Goal: Contribute content: Contribute content

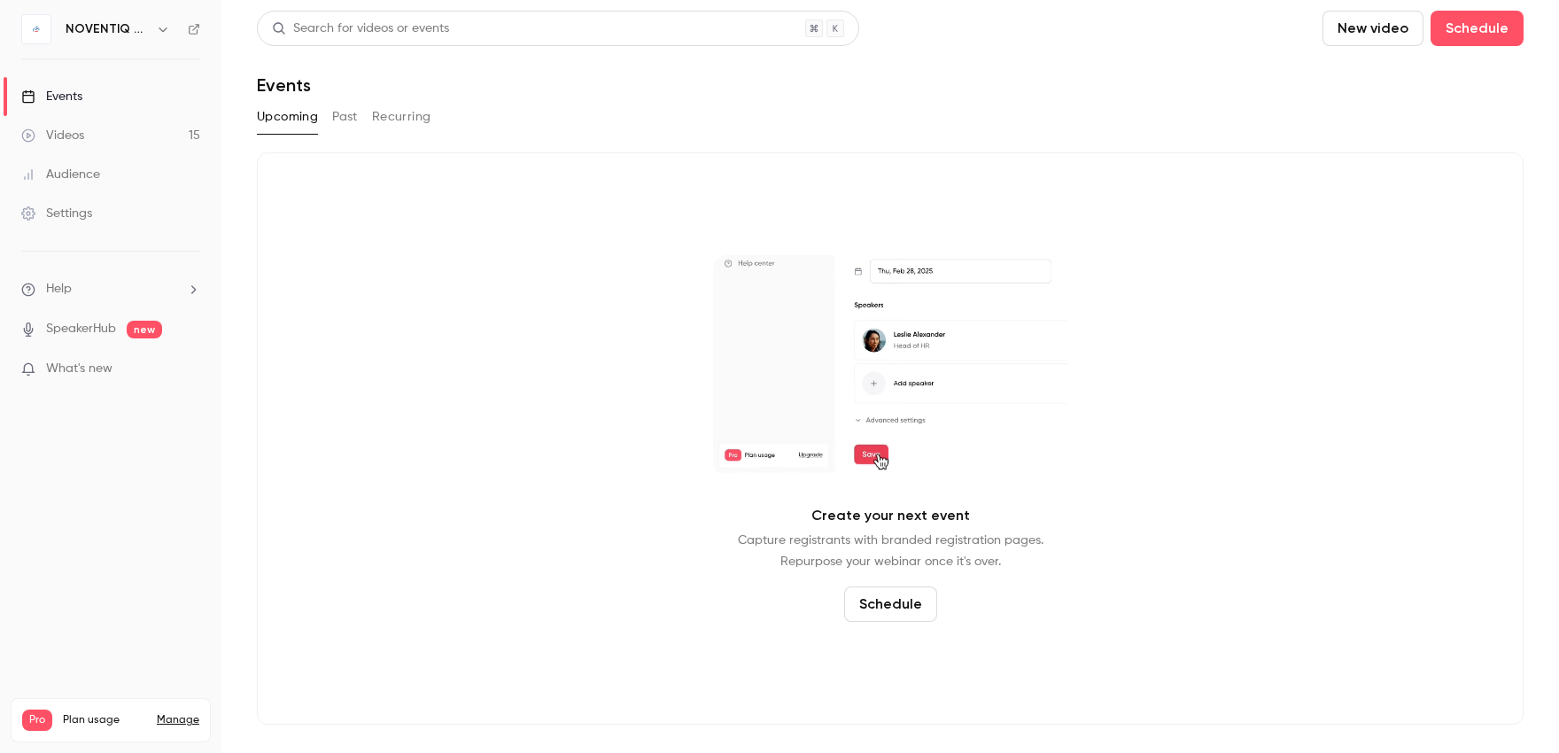
click at [79, 135] on div "Videos" at bounding box center [52, 136] width 63 height 18
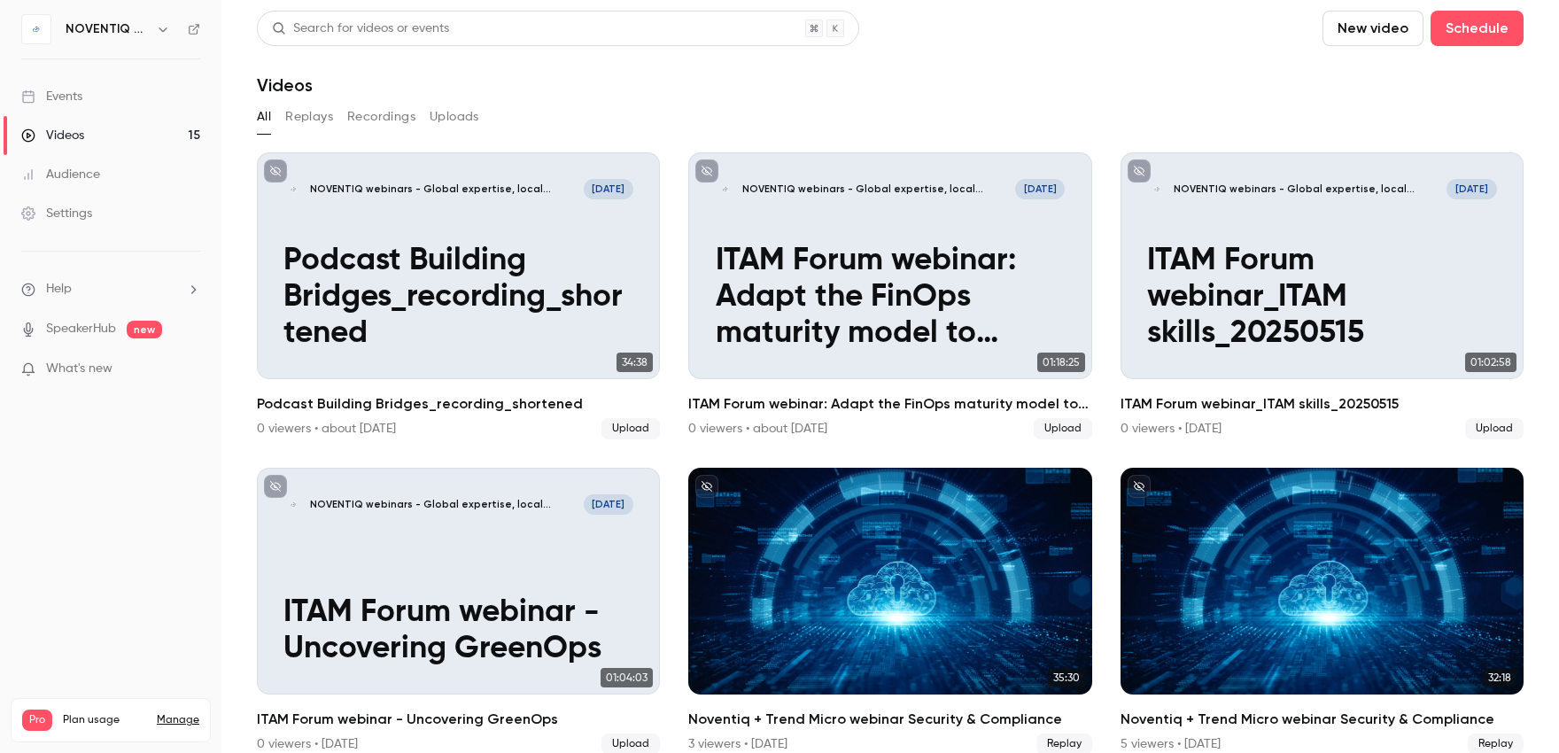
click at [1361, 17] on button "New video" at bounding box center [1372, 28] width 101 height 35
click at [1380, 126] on div "Upload" at bounding box center [1424, 123] width 135 height 18
click at [1350, 36] on button "New video" at bounding box center [1372, 28] width 101 height 35
click at [1358, 120] on div "Upload" at bounding box center [1424, 123] width 135 height 18
click at [1365, 18] on button "New video" at bounding box center [1372, 28] width 101 height 35
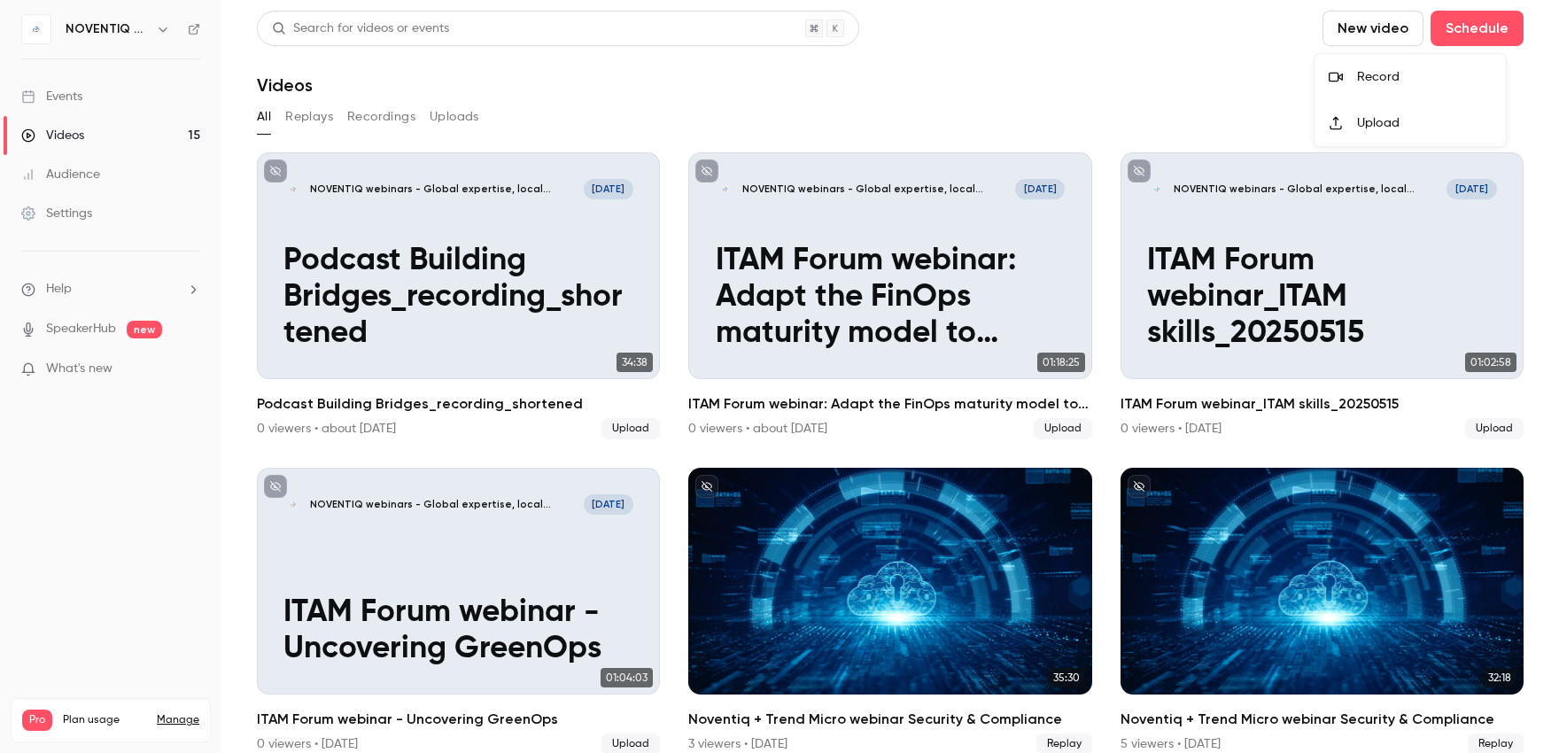
click at [1374, 120] on div "Upload" at bounding box center [1424, 123] width 135 height 18
click at [1322, 11] on button "New video" at bounding box center [1372, 28] width 101 height 35
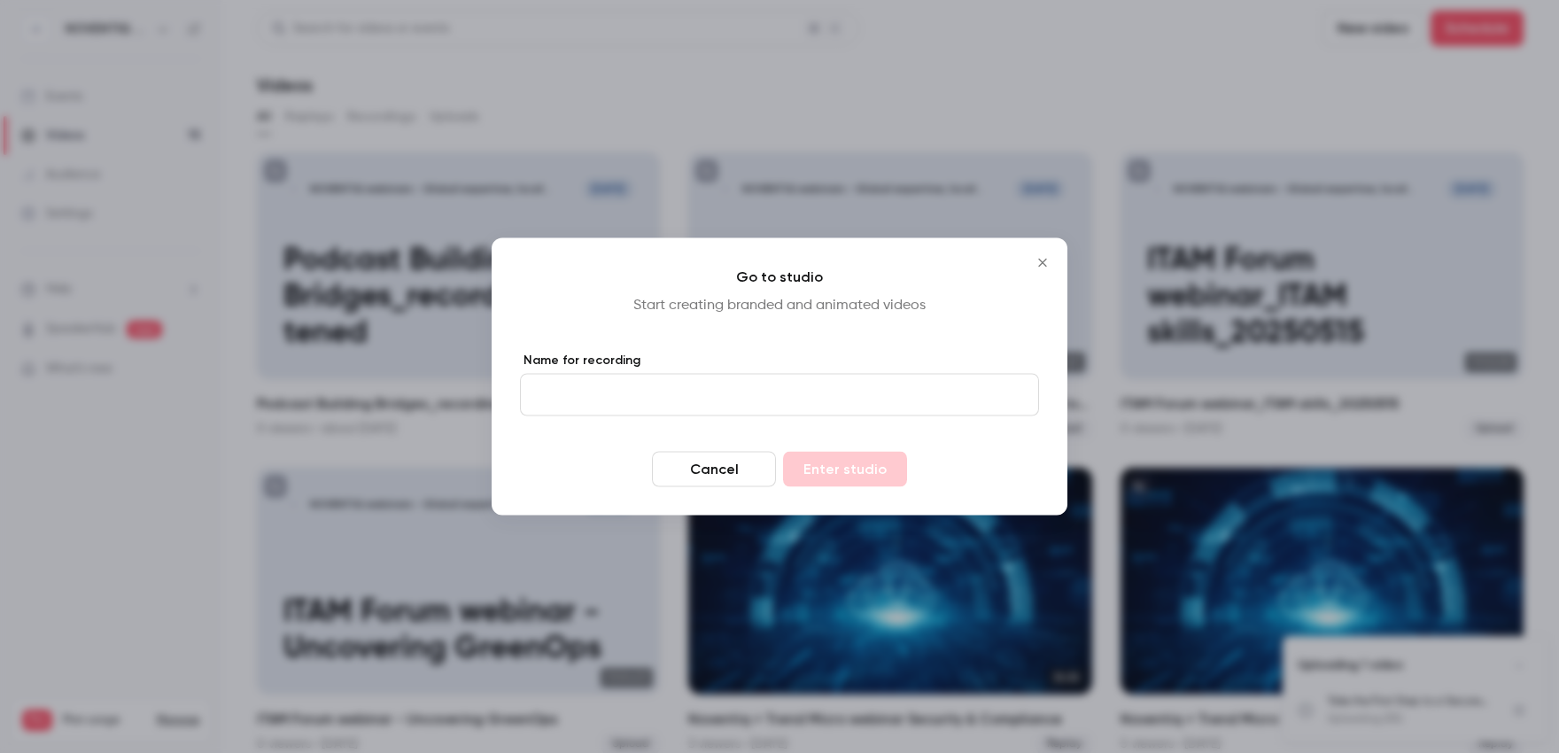
click at [709, 388] on input "Name for recording" at bounding box center [779, 395] width 519 height 43
click at [603, 391] on input "Name for recording" at bounding box center [779, 395] width 519 height 43
paste input "**********"
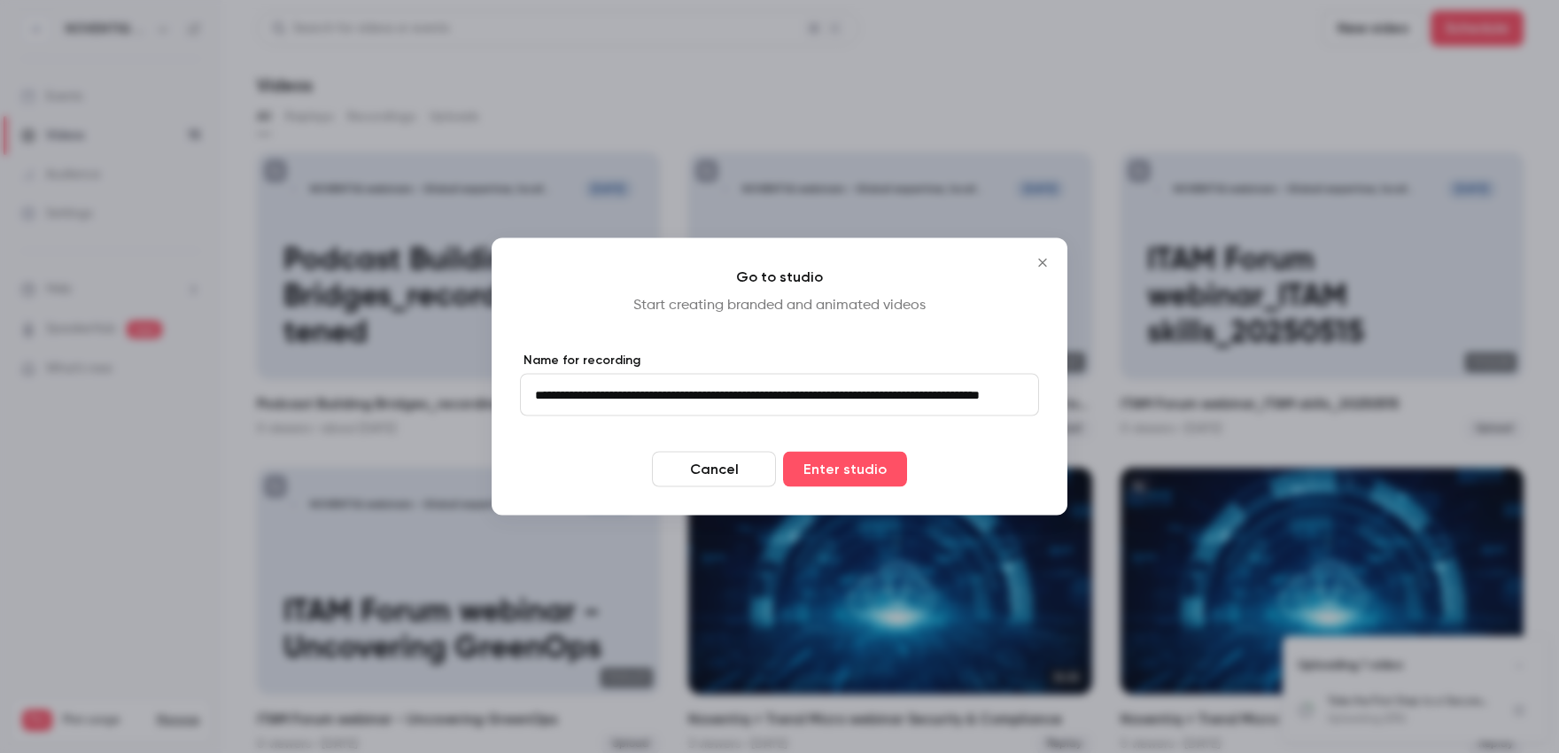
scroll to position [0, 92]
type input "**********"
click at [857, 474] on button "Enter studio" at bounding box center [845, 469] width 124 height 35
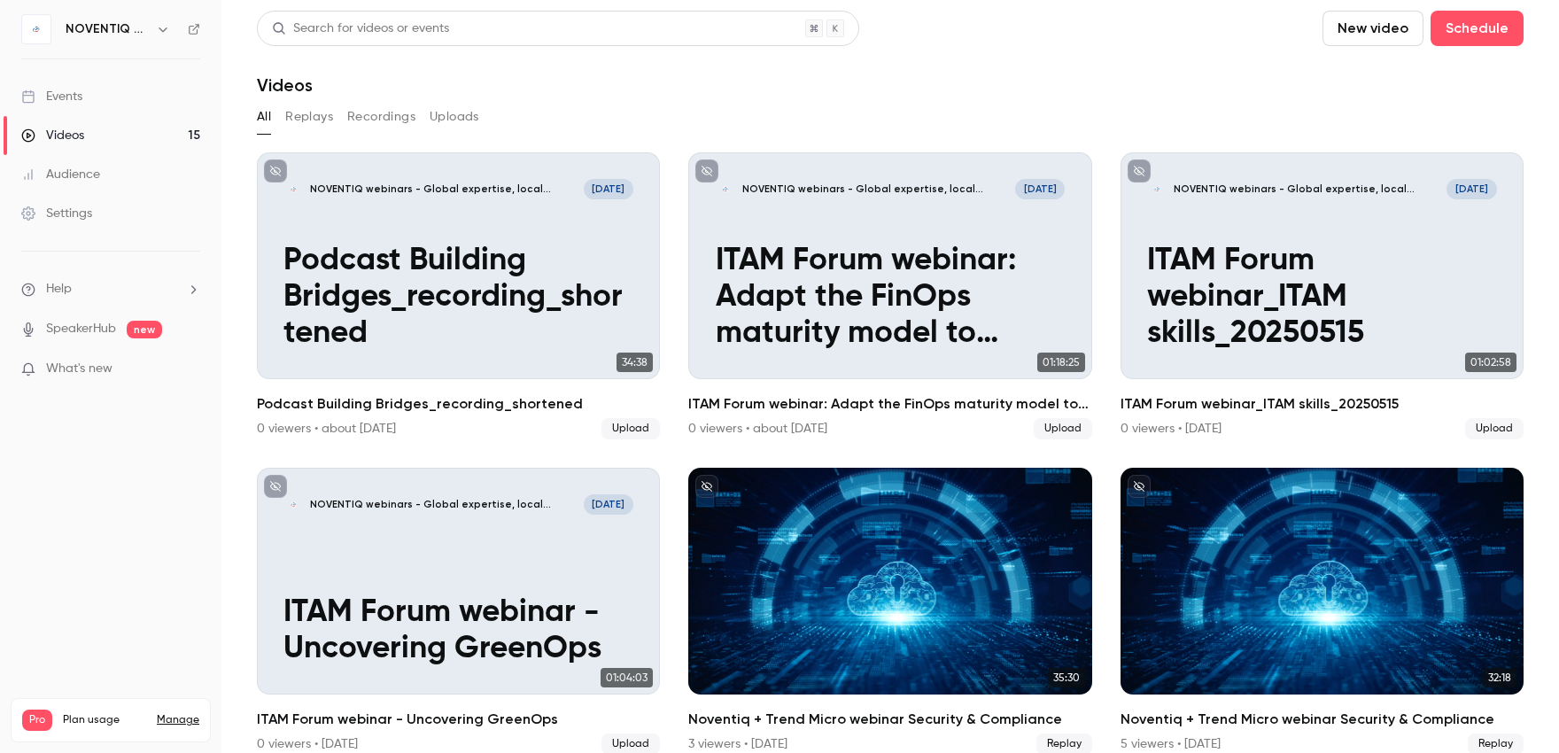
click at [459, 127] on button "Uploads" at bounding box center [455, 117] width 50 height 28
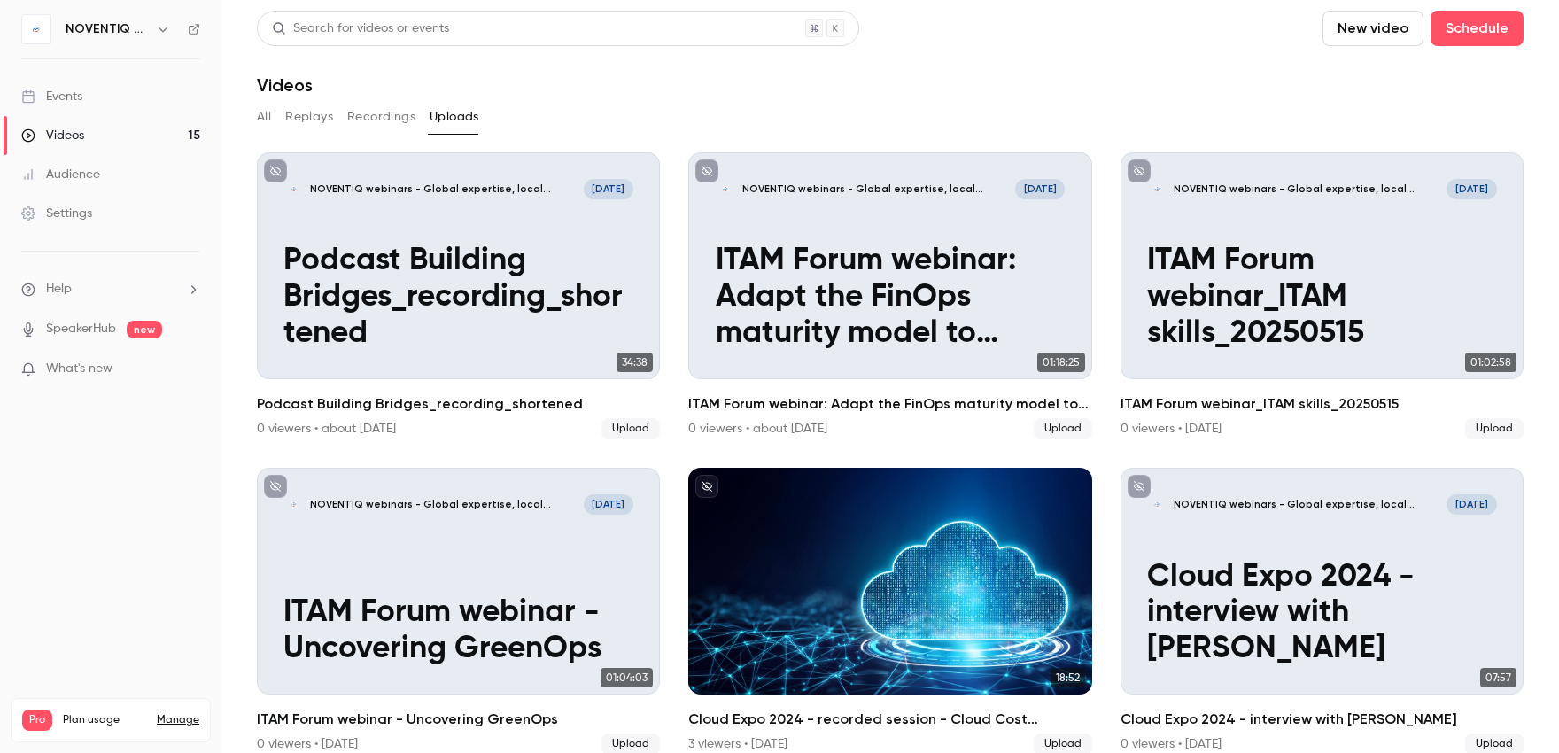
click at [374, 123] on button "Recordings" at bounding box center [381, 117] width 68 height 28
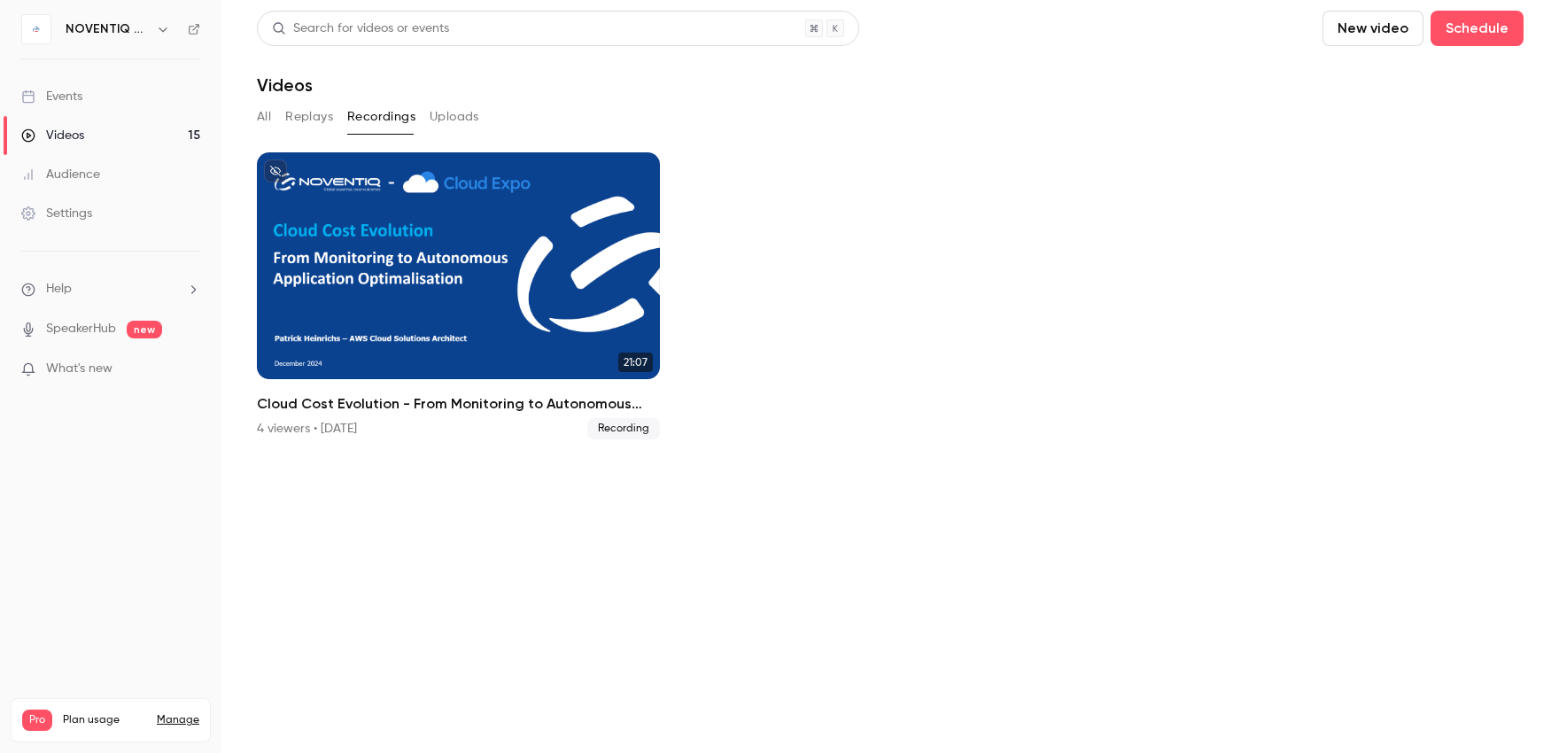
click at [317, 121] on button "Replays" at bounding box center [309, 117] width 48 height 28
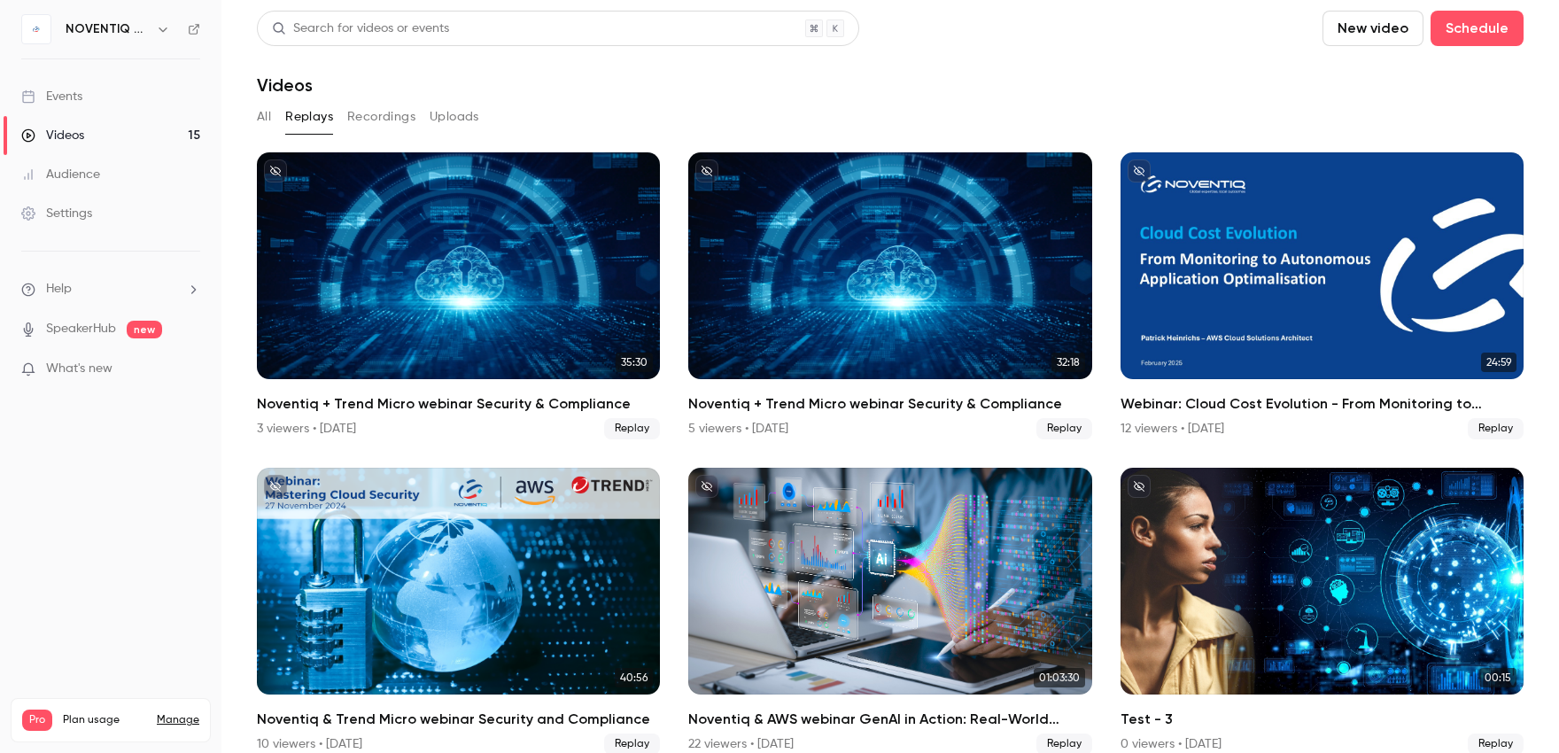
click at [271, 112] on button "All" at bounding box center [264, 117] width 14 height 28
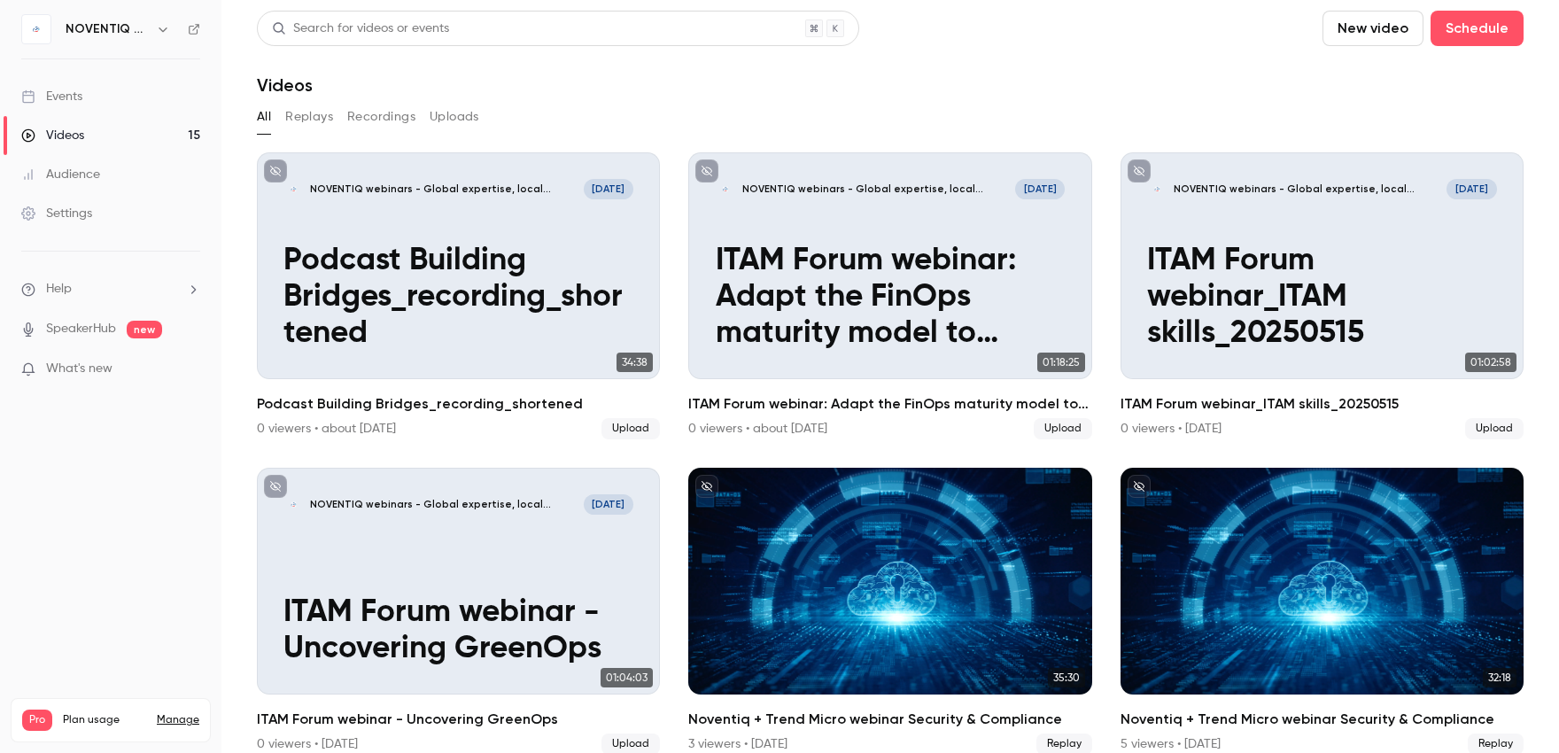
click at [339, 120] on div "All Replays Recordings Uploads" at bounding box center [890, 117] width 1267 height 28
click at [92, 134] on link "Videos 15" at bounding box center [110, 135] width 221 height 39
click at [447, 116] on button "Uploads" at bounding box center [455, 117] width 50 height 28
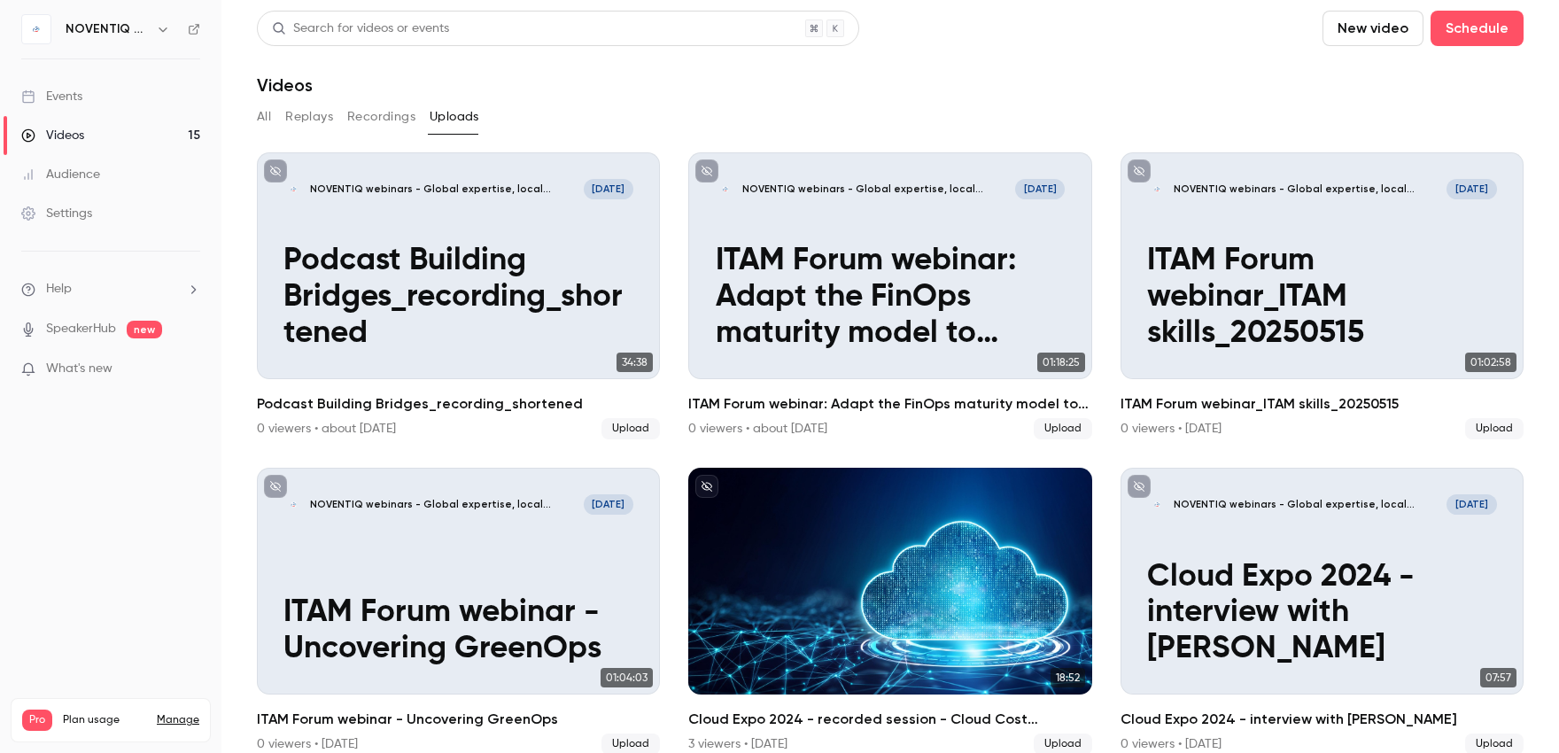
click at [447, 116] on button "Uploads" at bounding box center [455, 117] width 50 height 28
